Goal: Information Seeking & Learning: Learn about a topic

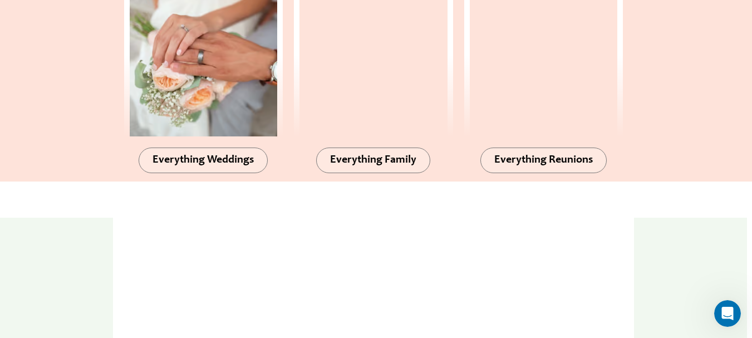
scroll to position [1094, 0]
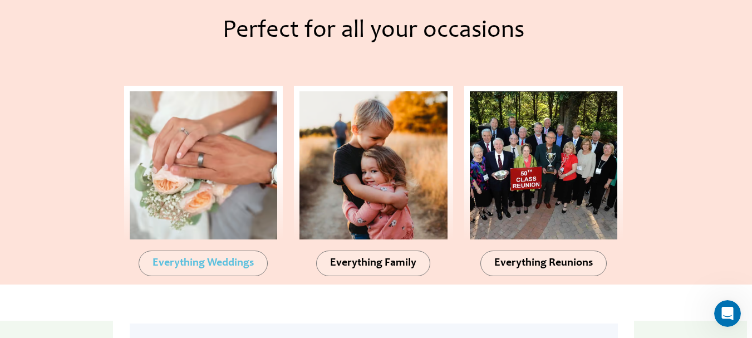
click at [200, 269] on span "Everything Weddings" at bounding box center [202, 263] width 101 height 11
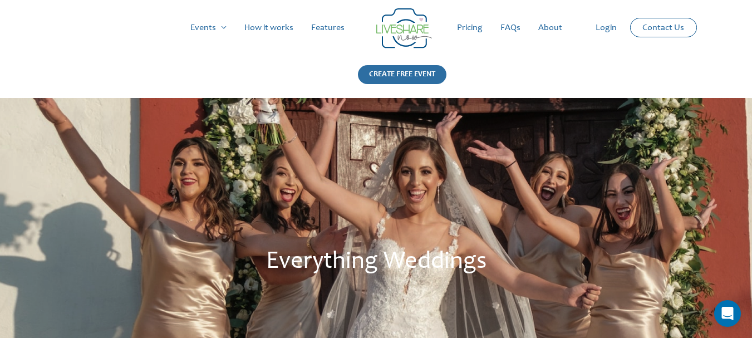
click at [393, 66] on div "CREATE FREE EVENT" at bounding box center [402, 74] width 88 height 19
click at [475, 33] on link "Pricing" at bounding box center [469, 28] width 43 height 36
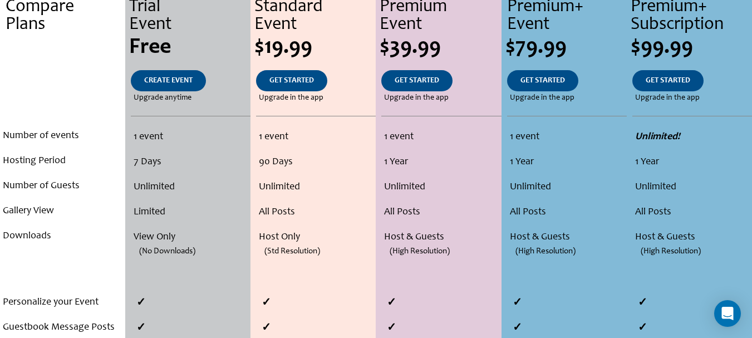
scroll to position [278, 0]
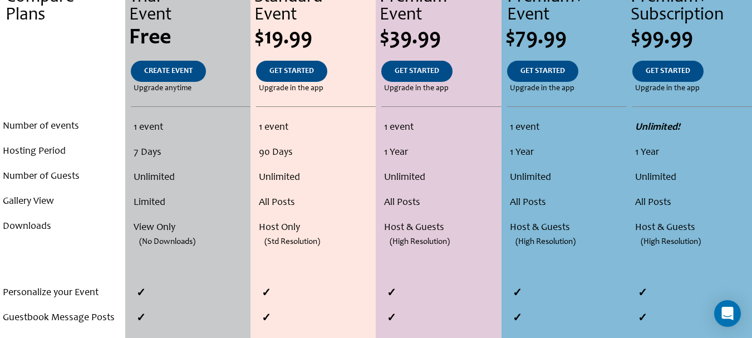
click at [144, 171] on li "Unlimited" at bounding box center [190, 177] width 113 height 25
click at [149, 206] on li "Limited" at bounding box center [190, 202] width 113 height 25
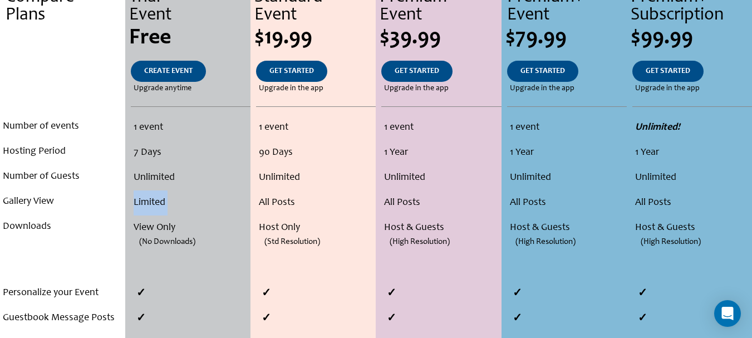
click at [149, 206] on li "Limited" at bounding box center [190, 202] width 113 height 25
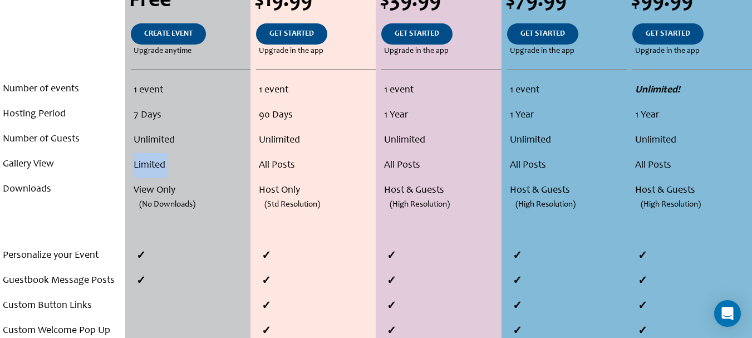
scroll to position [389, 0]
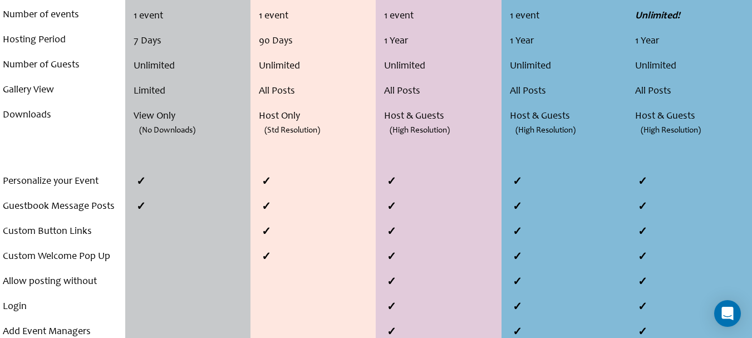
click at [149, 206] on li at bounding box center [191, 206] width 120 height 25
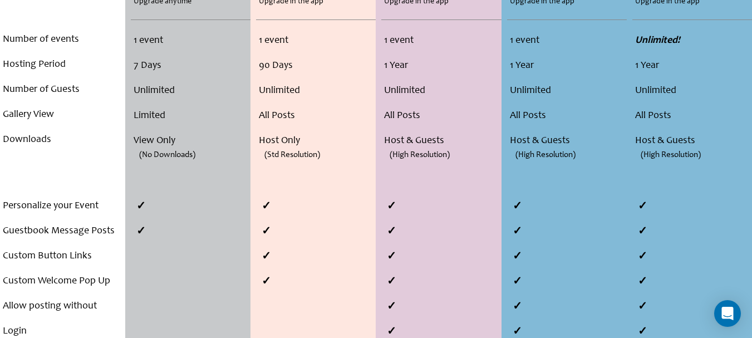
scroll to position [334, 0]
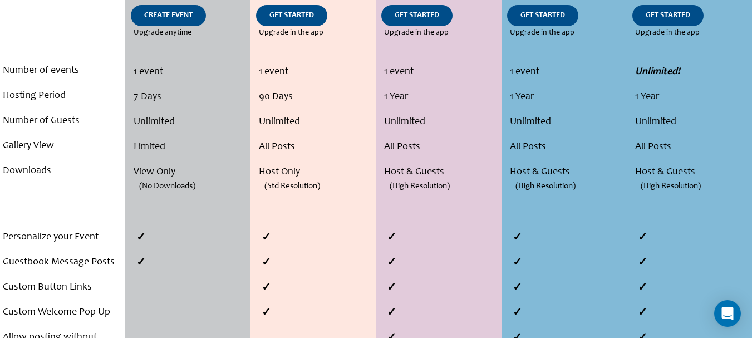
click at [33, 148] on li "Gallery View" at bounding box center [63, 146] width 120 height 25
click at [0, 175] on div "Number of events Hosting Period Number of Guests Gallery View Downloads" at bounding box center [62, 120] width 125 height 125
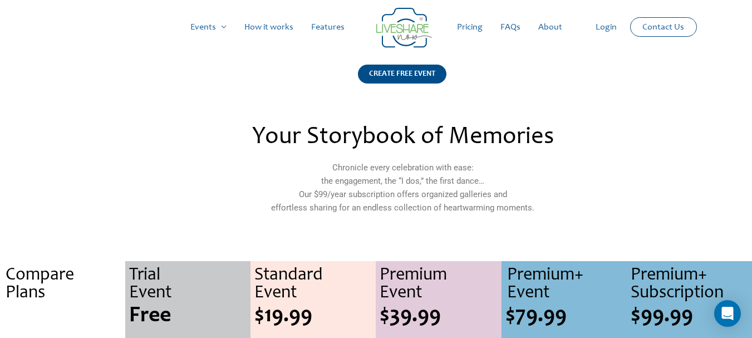
scroll to position [0, 0]
